Goal: Task Accomplishment & Management: Use online tool/utility

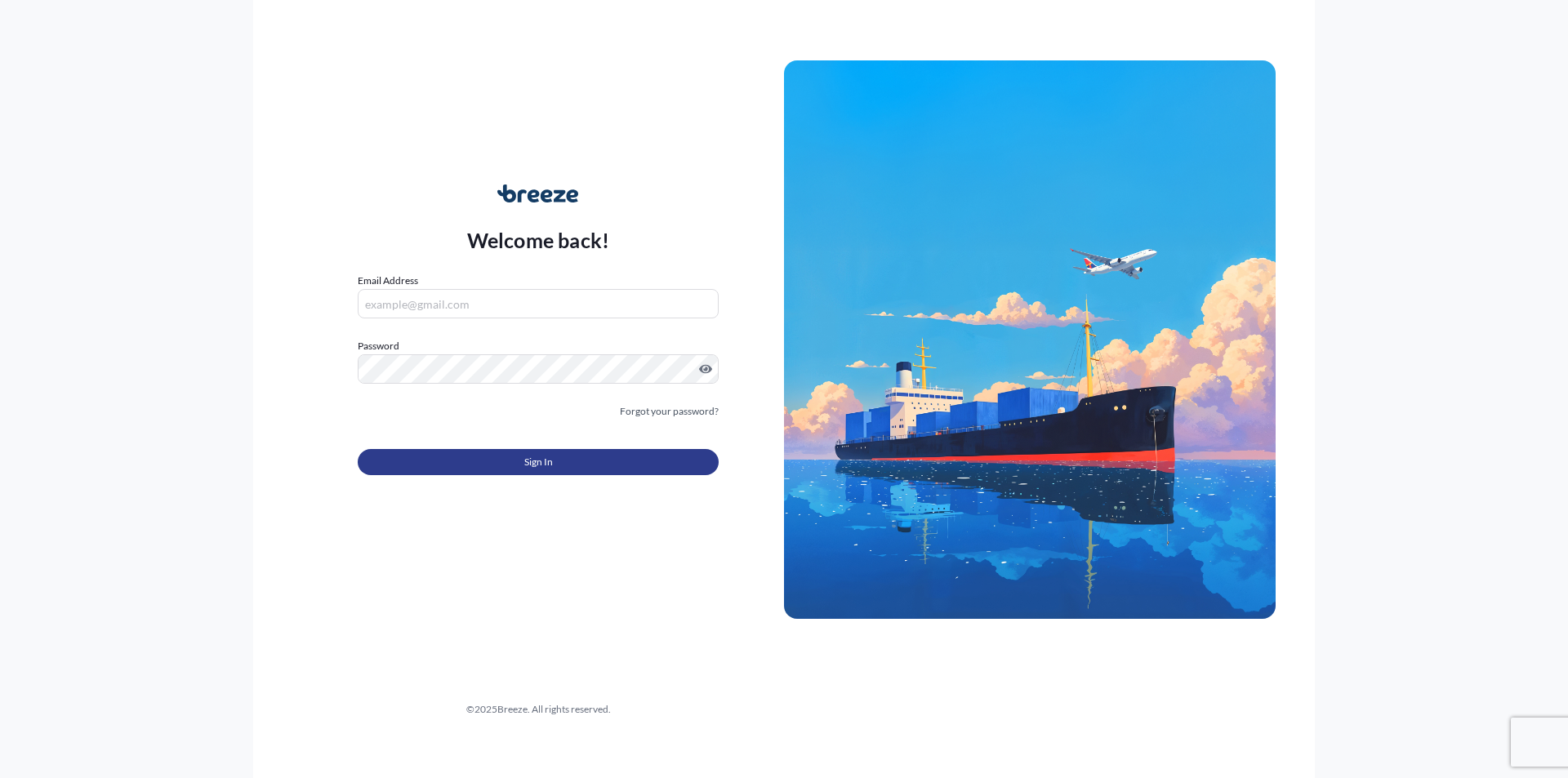
type input "[PERSON_NAME][EMAIL_ADDRESS][DOMAIN_NAME]"
click at [559, 466] on button "Sign In" at bounding box center [538, 463] width 361 height 26
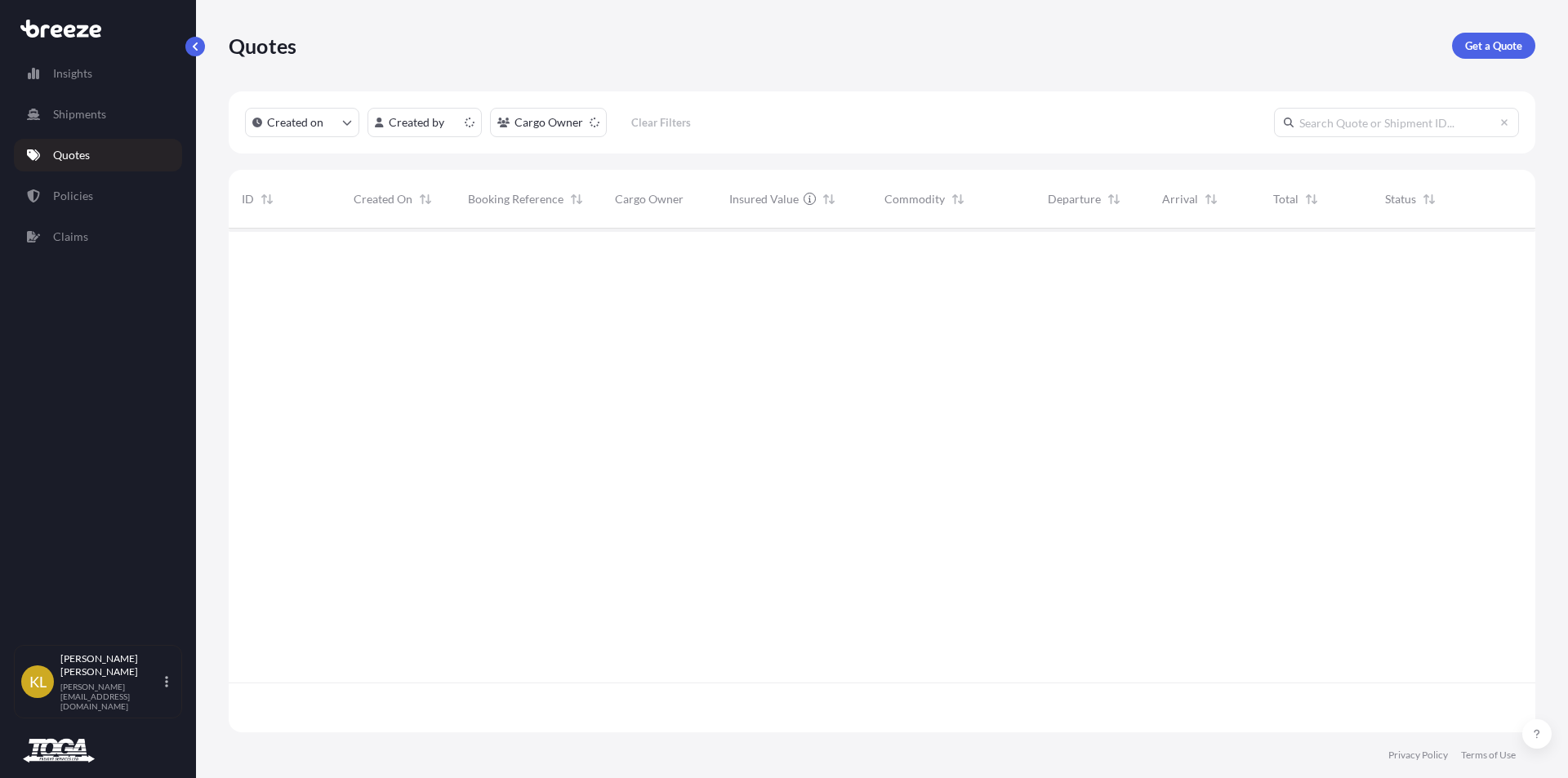
scroll to position [500, 1294]
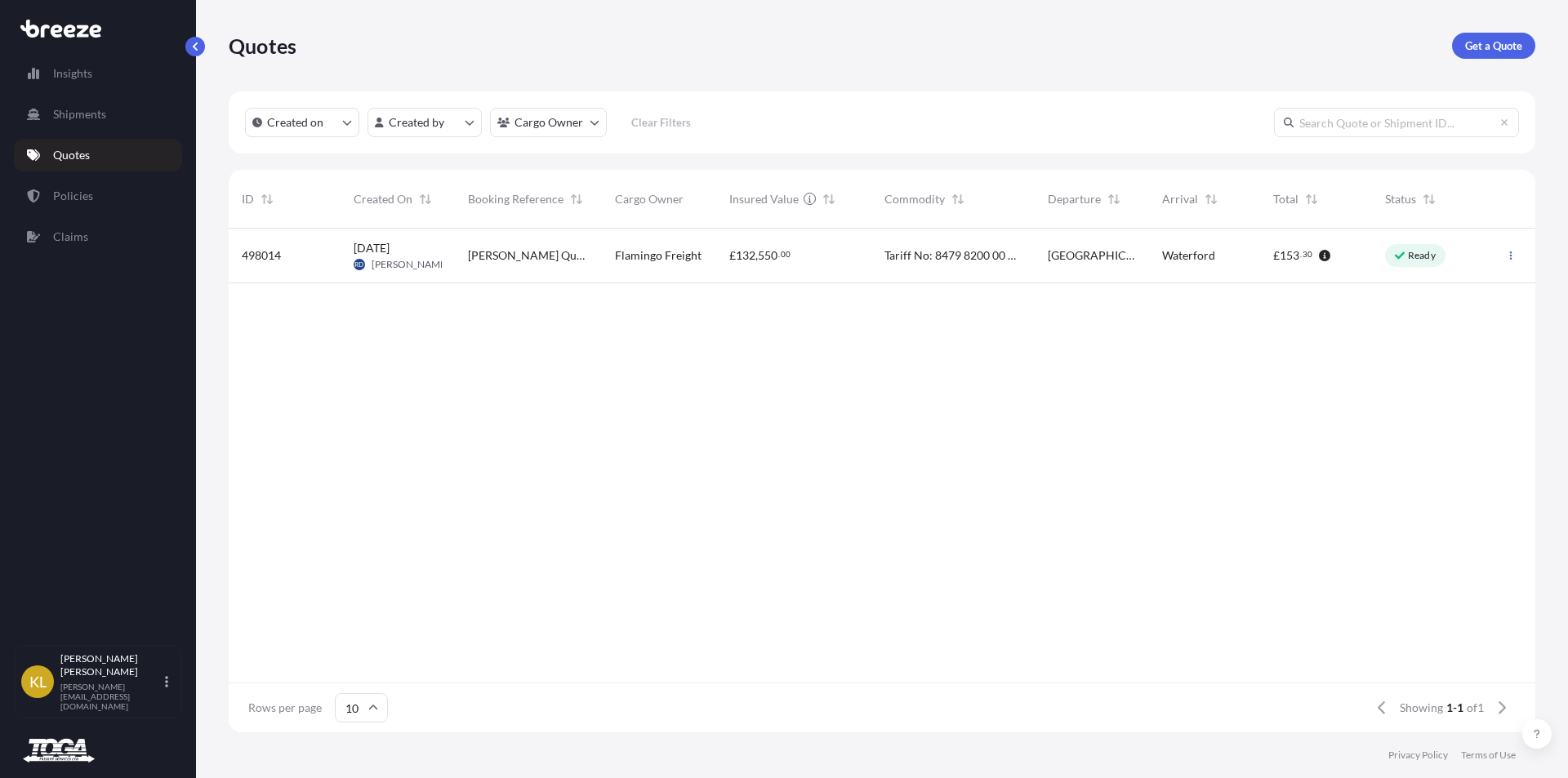
click at [482, 260] on span "[PERSON_NAME] Quote" at bounding box center [529, 255] width 121 height 16
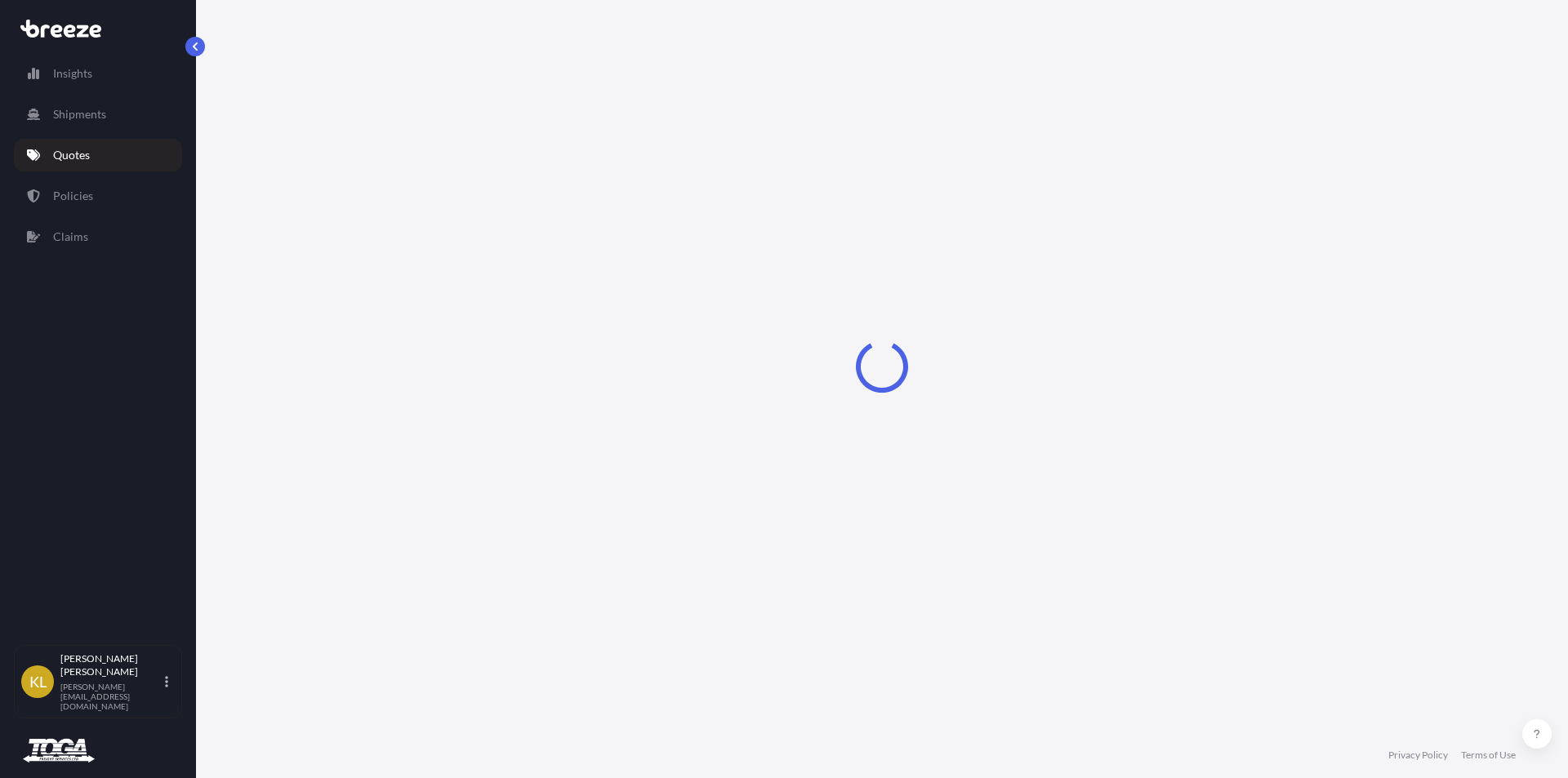
select select "Road"
select select "1"
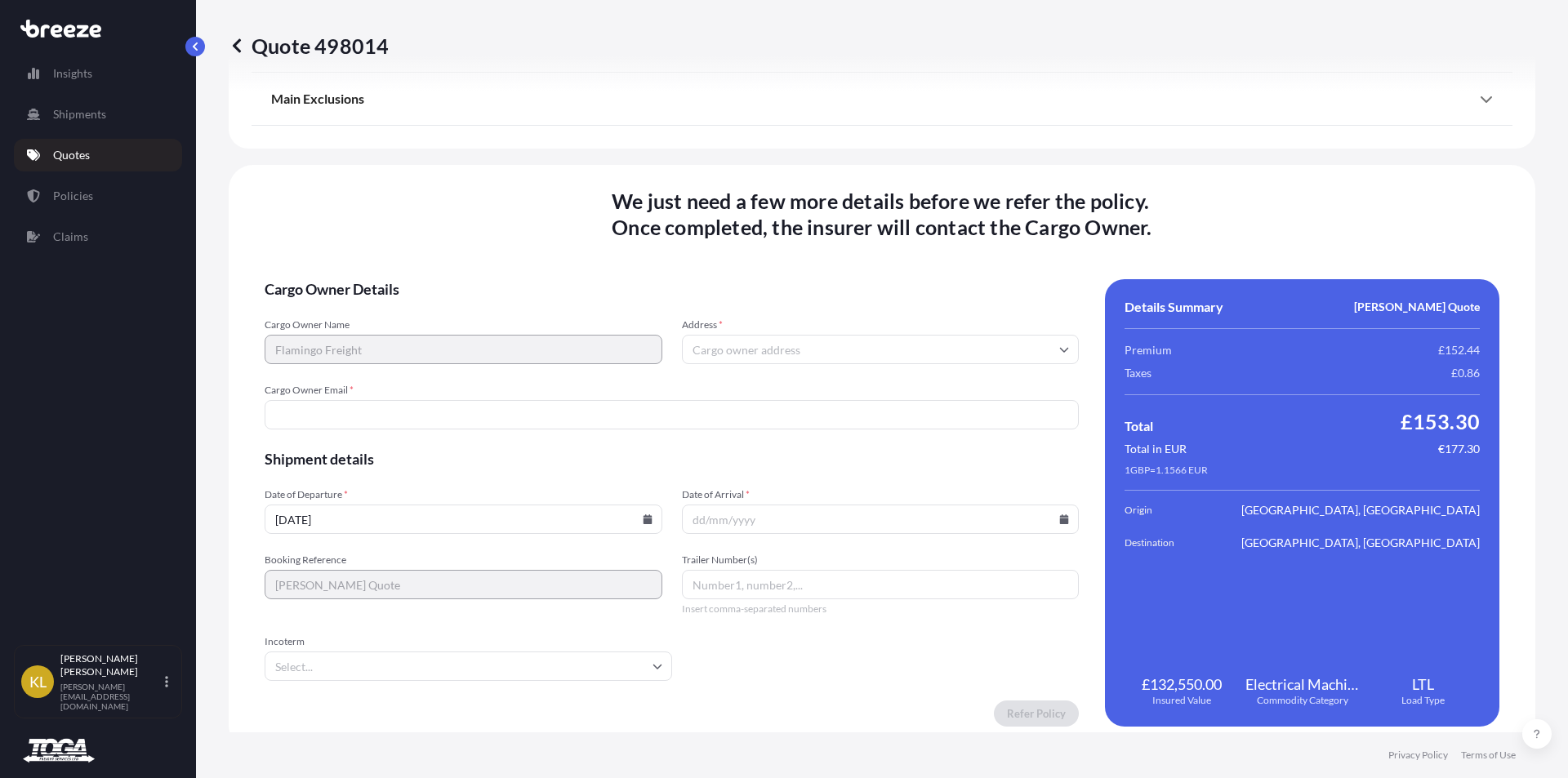
scroll to position [1961, 0]
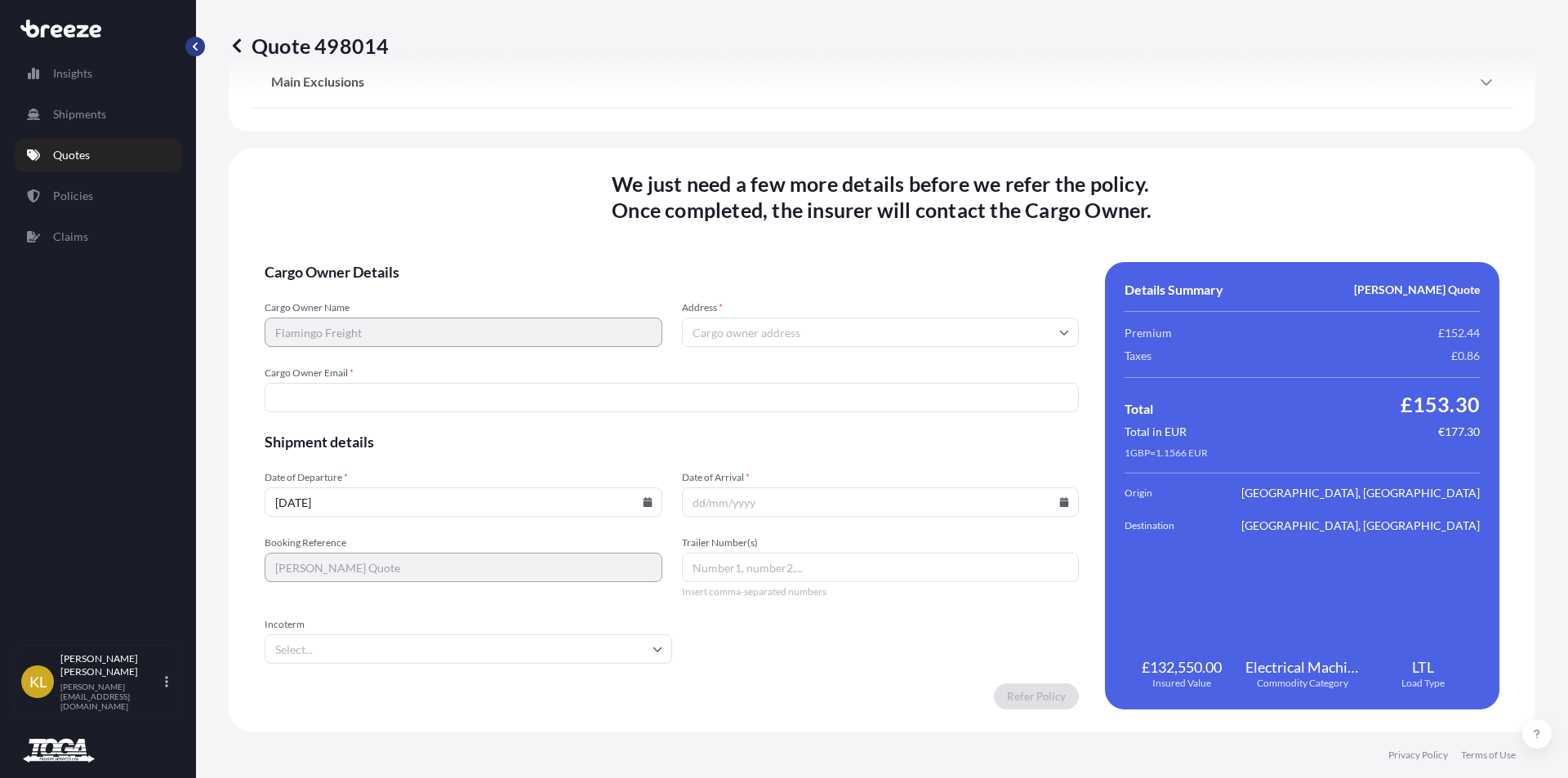
click at [189, 44] on button "button" at bounding box center [195, 46] width 20 height 20
